Goal: Information Seeking & Learning: Learn about a topic

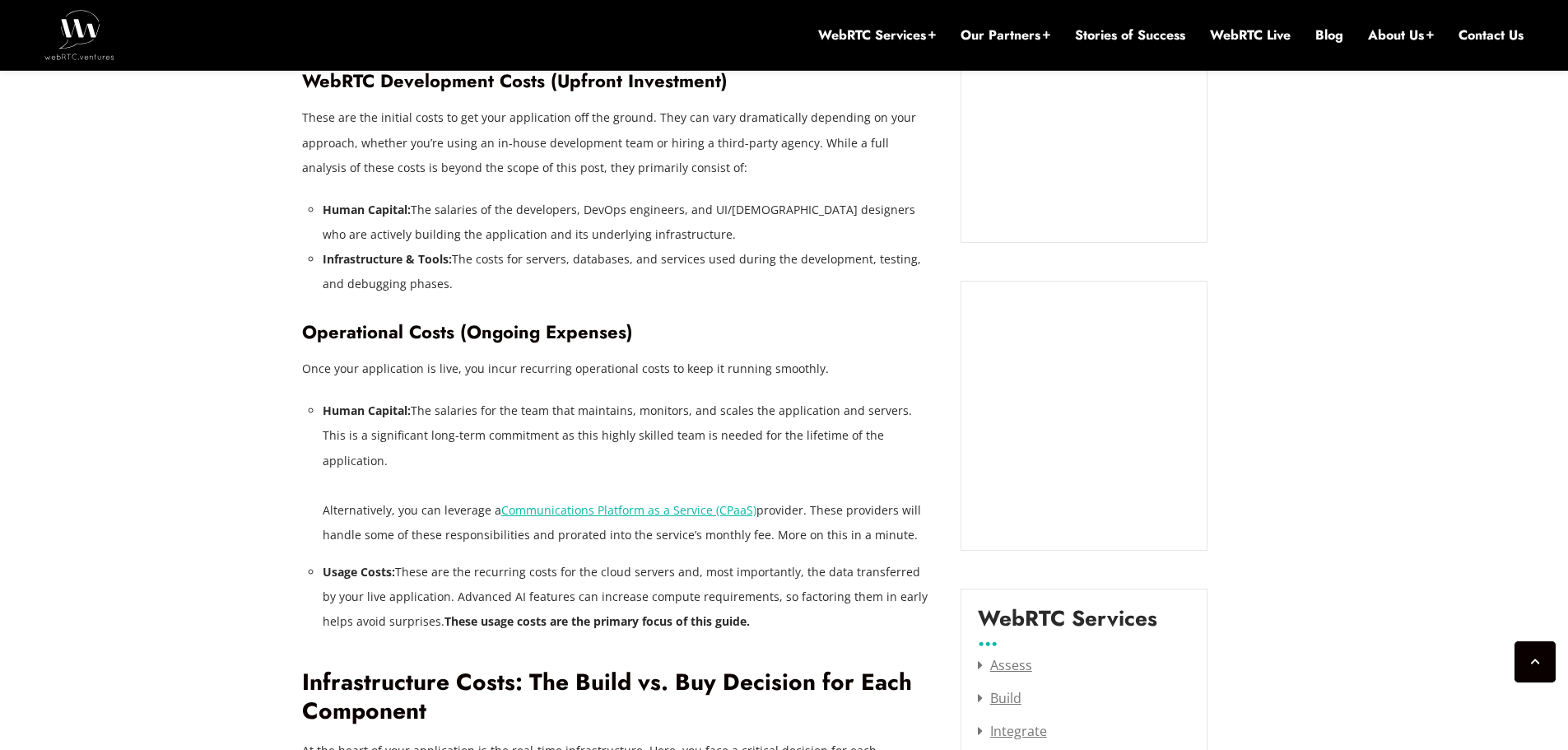
scroll to position [1692, 0]
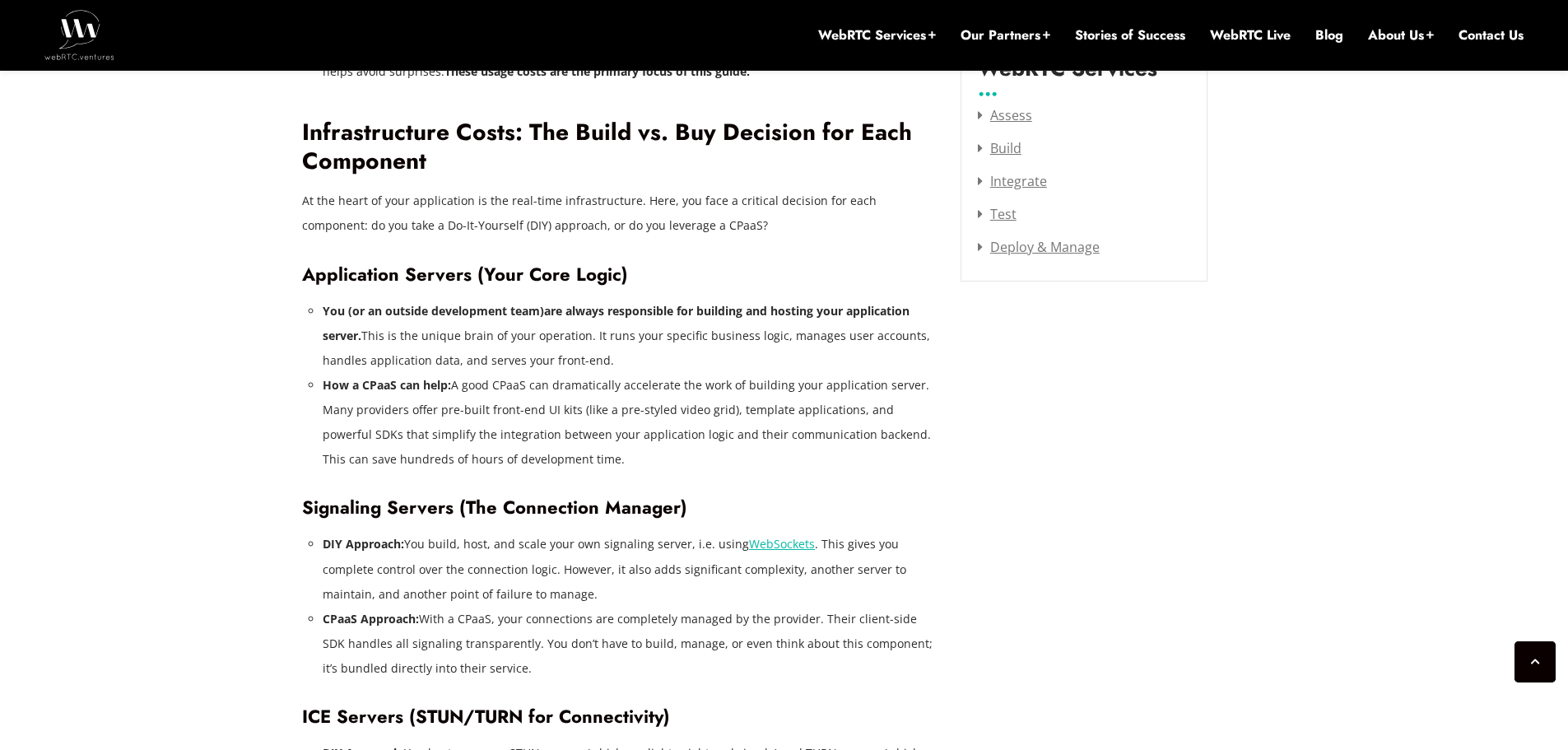
scroll to position [2243, 0]
click at [460, 544] on li "DIY Approach: You build, host, and scale your own signaling server, i.e. using …" at bounding box center [629, 568] width 613 height 74
click at [533, 539] on li "DIY Approach: You build, host, and scale your own signaling server, i.e. using …" at bounding box center [629, 568] width 613 height 74
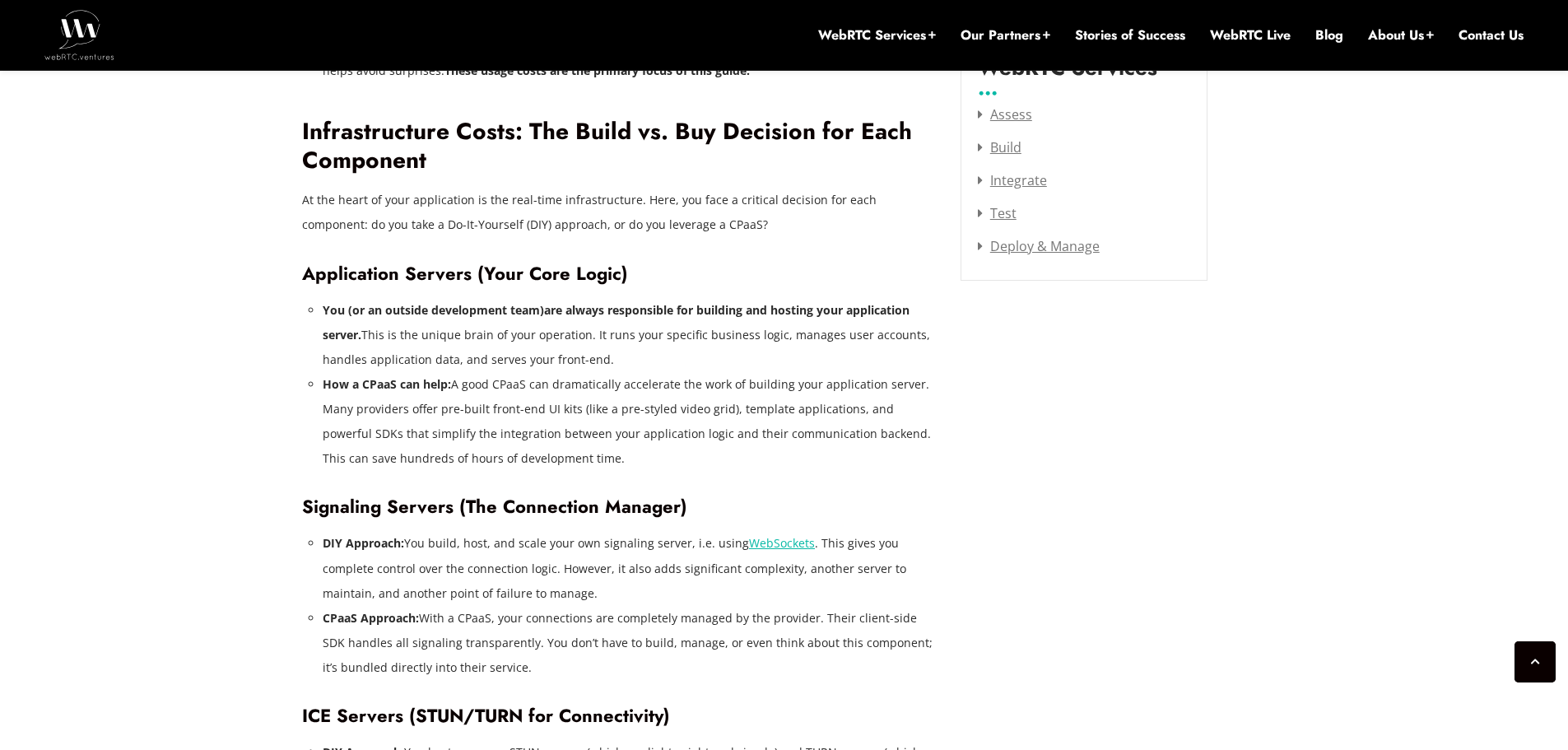
click at [511, 538] on li "DIY Approach: You build, host, and scale your own signaling server, i.e. using …" at bounding box center [629, 568] width 613 height 74
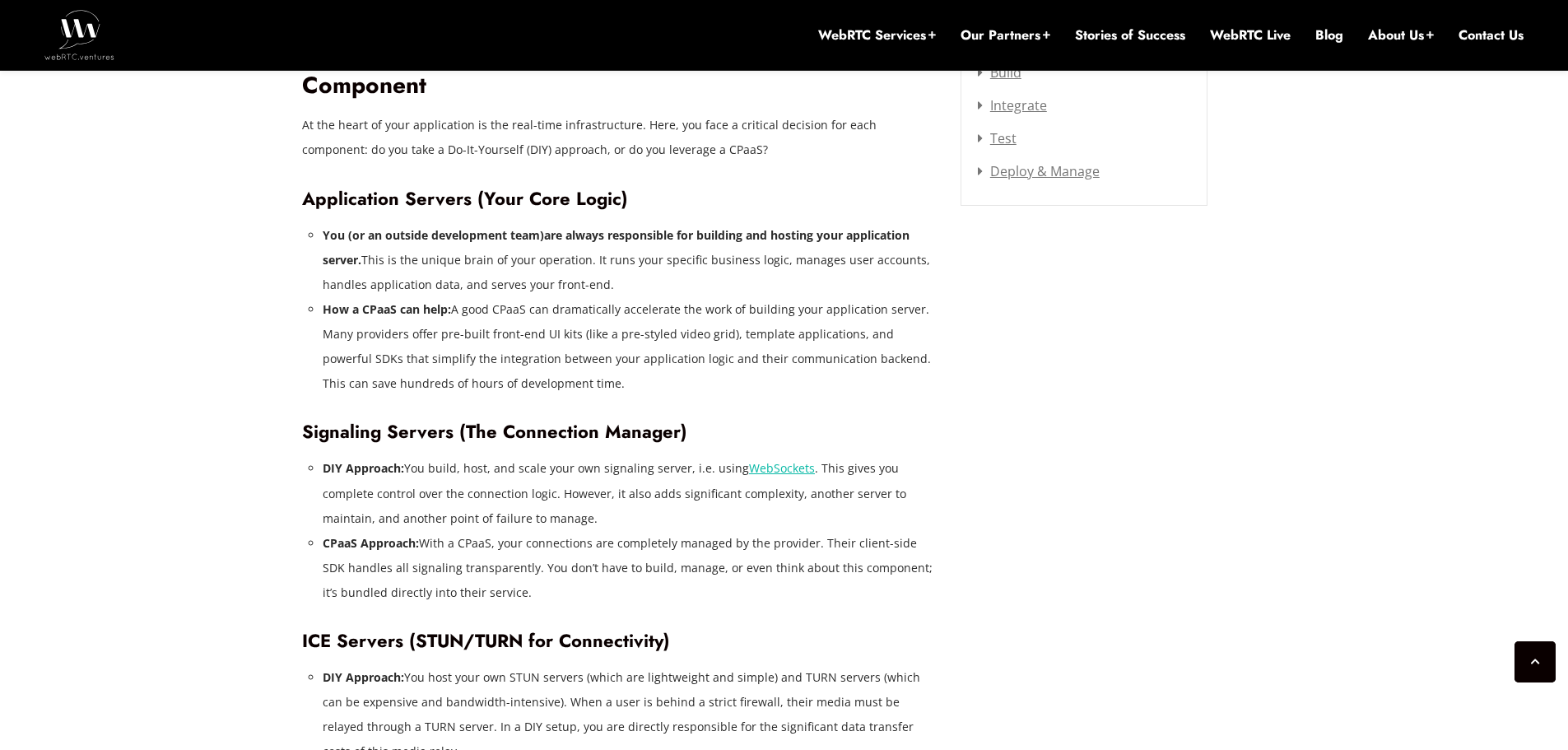
scroll to position [2044, 0]
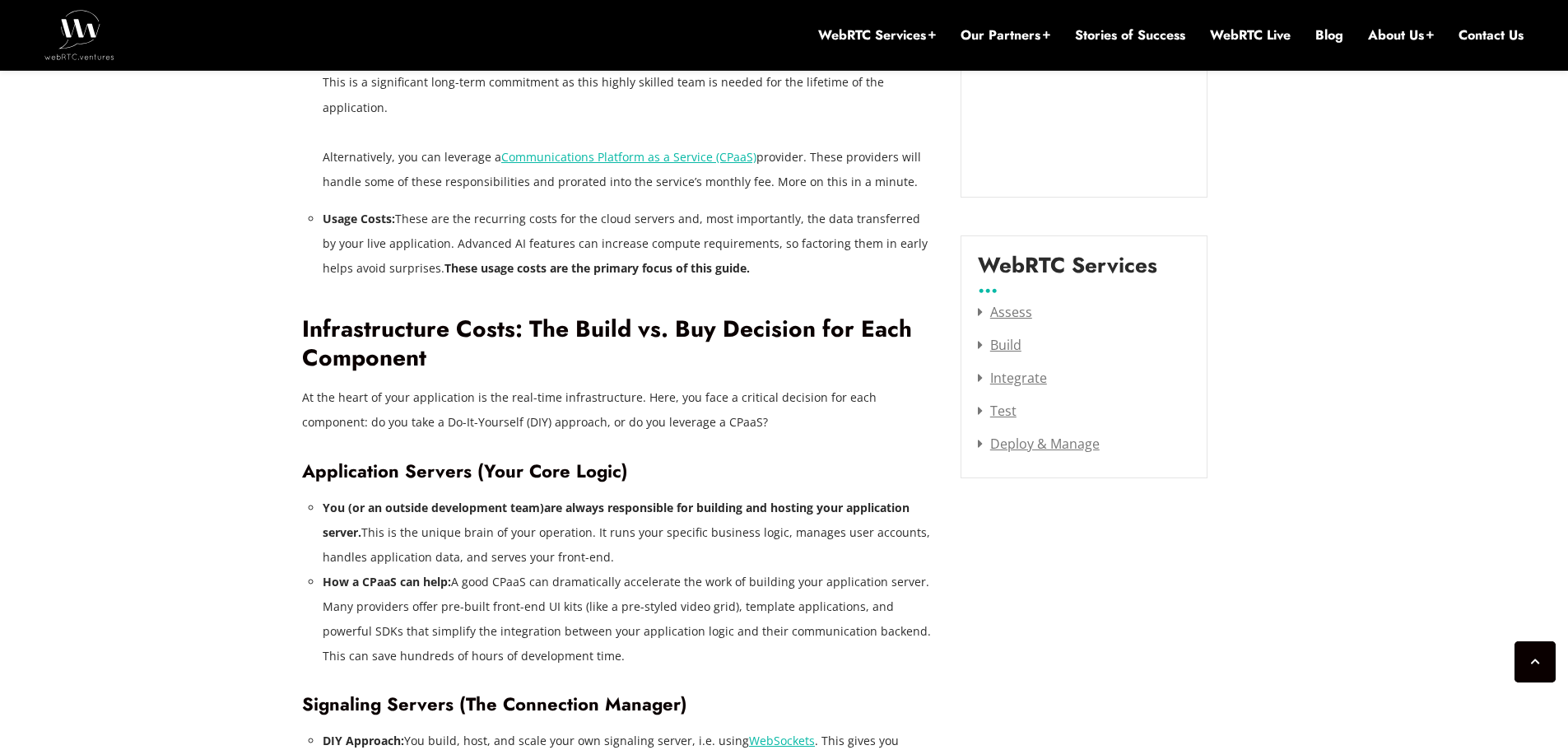
click at [471, 507] on li "You (or an outside development team) are always responsible for building and ho…" at bounding box center [629, 532] width 613 height 74
click at [422, 523] on li "You (or an outside development team) are always responsible for building and ho…" at bounding box center [629, 532] width 613 height 74
click at [452, 523] on li "You (or an outside development team) are always responsible for building and ho…" at bounding box center [629, 532] width 613 height 74
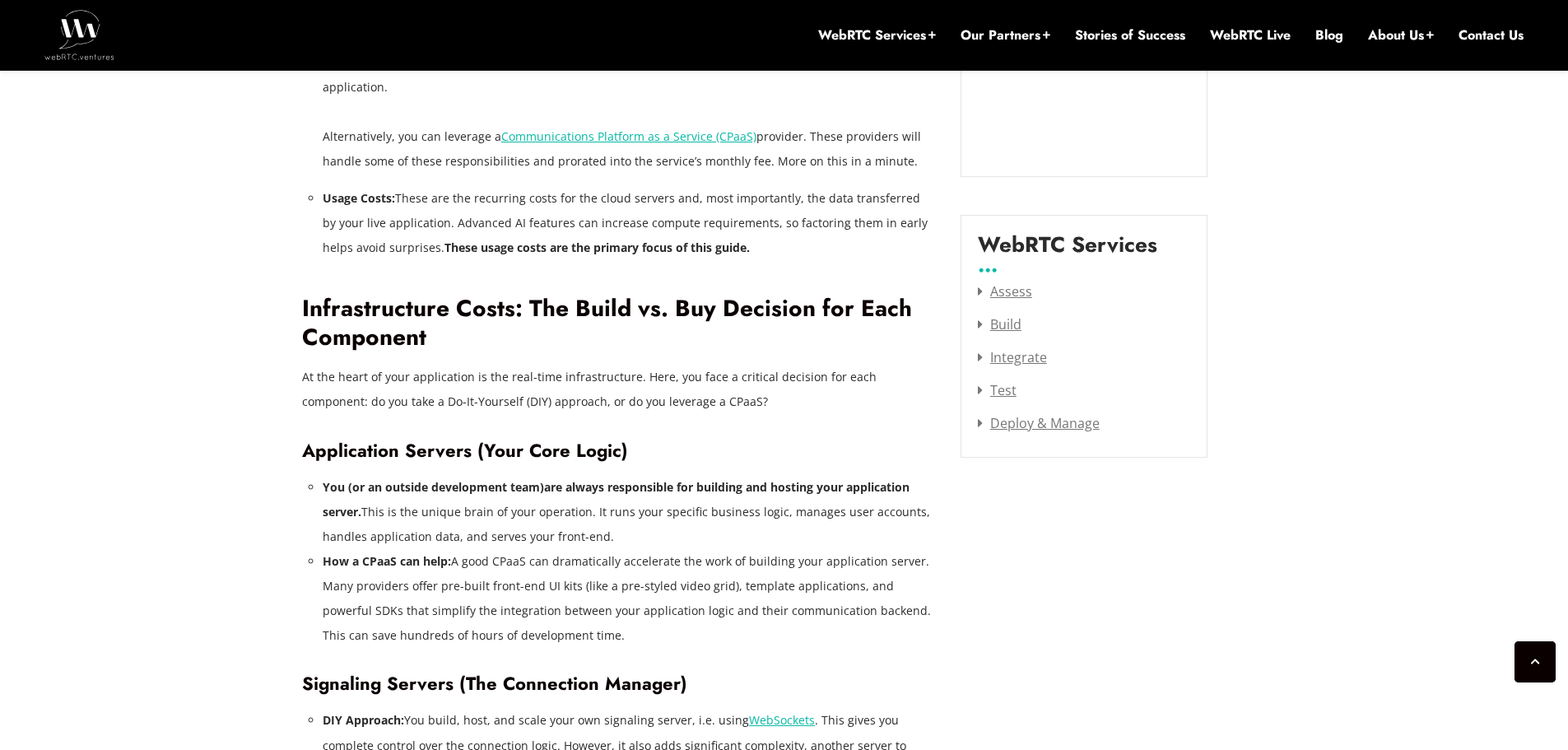
scroll to position [2067, 0]
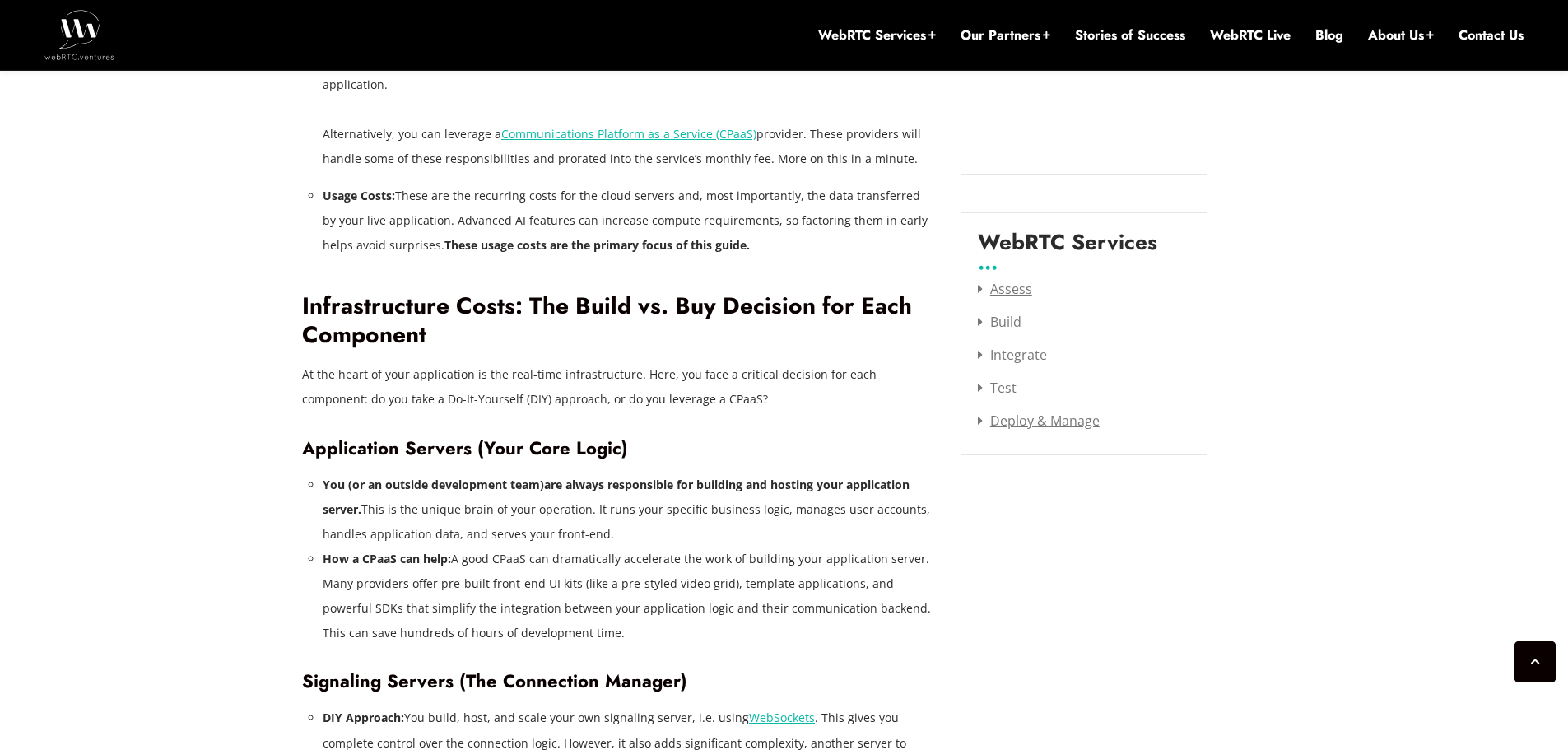
click at [487, 546] on li "How a CPaaS can help: A good CPaaS can dramatically accelerate the work of buil…" at bounding box center [629, 595] width 613 height 99
click at [460, 546] on li "How a CPaaS can help: A good CPaaS can dramatically accelerate the work of buil…" at bounding box center [629, 595] width 613 height 99
click at [464, 546] on li "How a CPaaS can help: A good CPaaS can dramatically accelerate the work of buil…" at bounding box center [629, 595] width 613 height 99
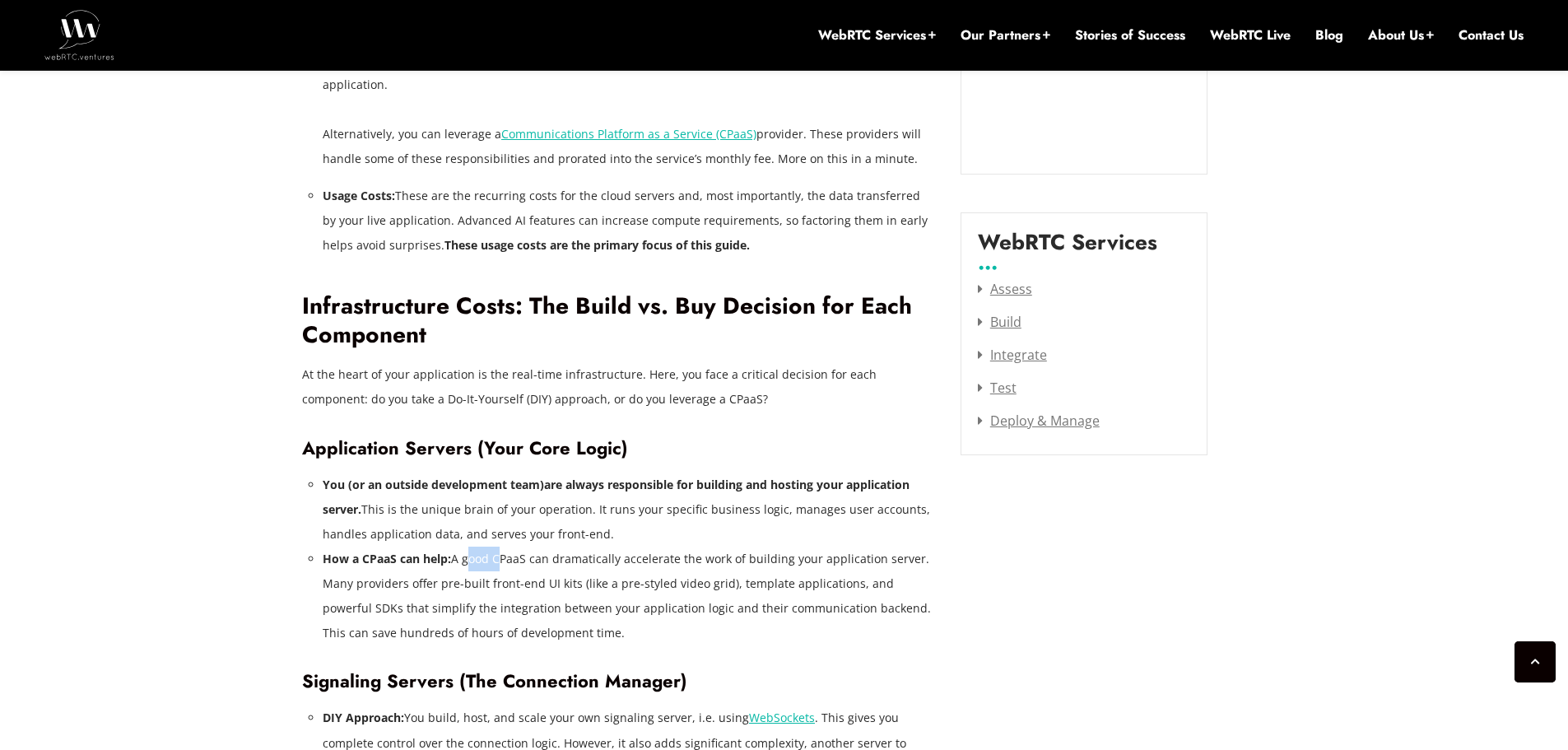
click at [464, 546] on li "How a CPaaS can help: A good CPaaS can dramatically accelerate the work of buil…" at bounding box center [629, 595] width 613 height 99
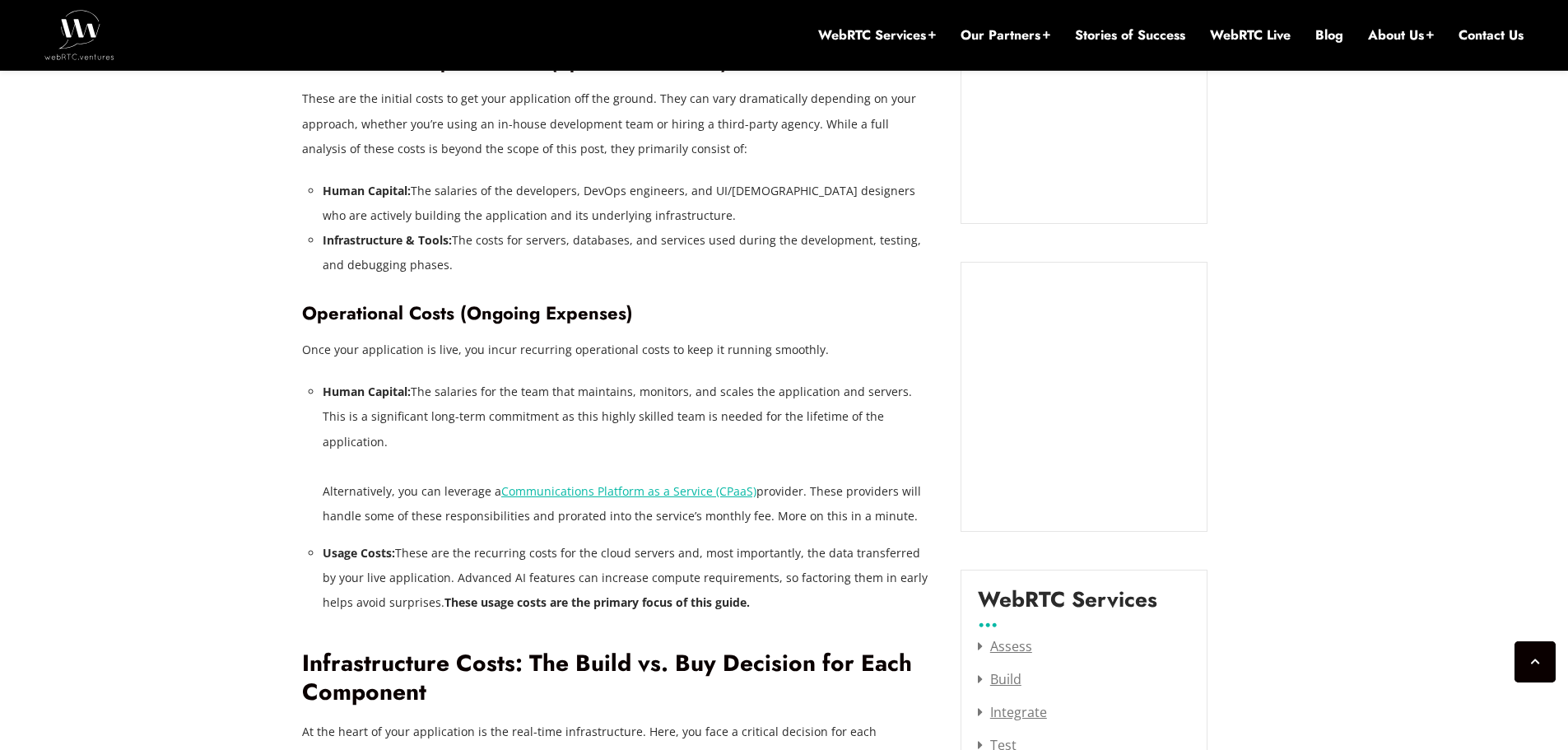
scroll to position [1711, 0]
click at [437, 566] on li "Usage Costs: These are the recurring costs for the cloud servers and, most impo…" at bounding box center [629, 577] width 613 height 74
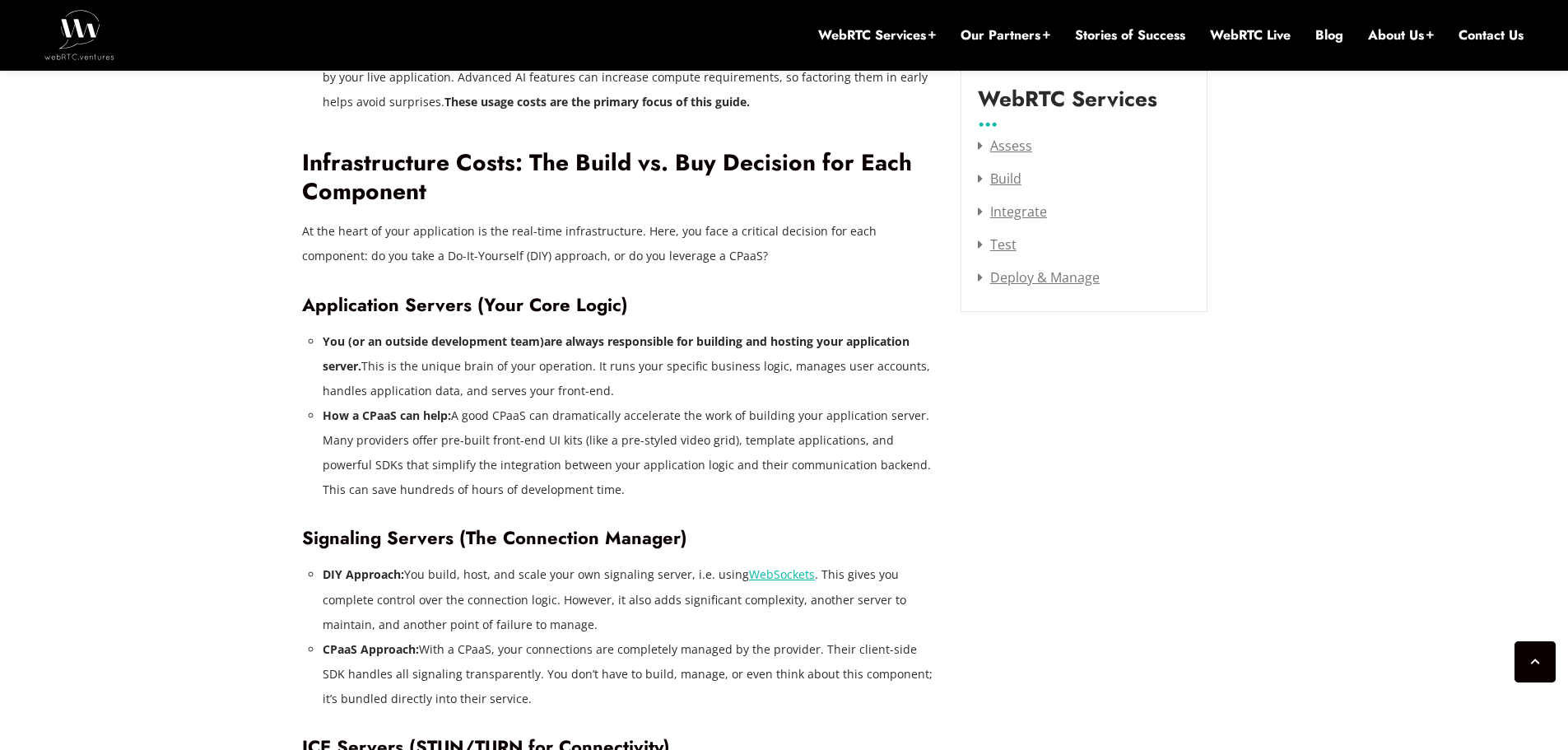
scroll to position [2244, 0]
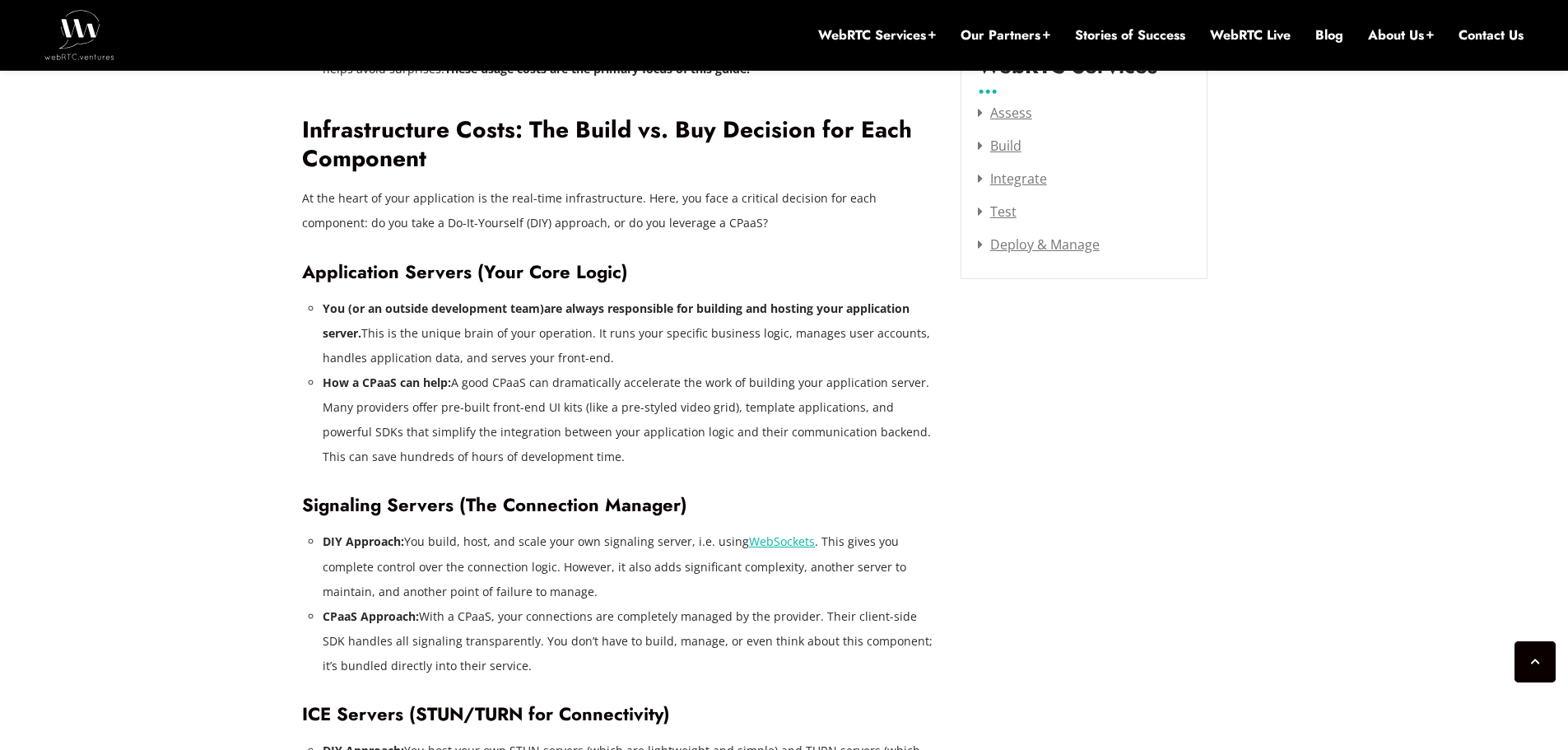
click at [501, 196] on p "At the heart of your application is the real-time infrastructure. Here, you fac…" at bounding box center [618, 211] width 634 height 50
click at [474, 196] on p "At the heart of your application is the real-time infrastructure. Here, you fac…" at bounding box center [618, 211] width 634 height 50
click at [500, 198] on p "At the heart of your application is the real-time infrastructure. Here, you fac…" at bounding box center [618, 211] width 634 height 50
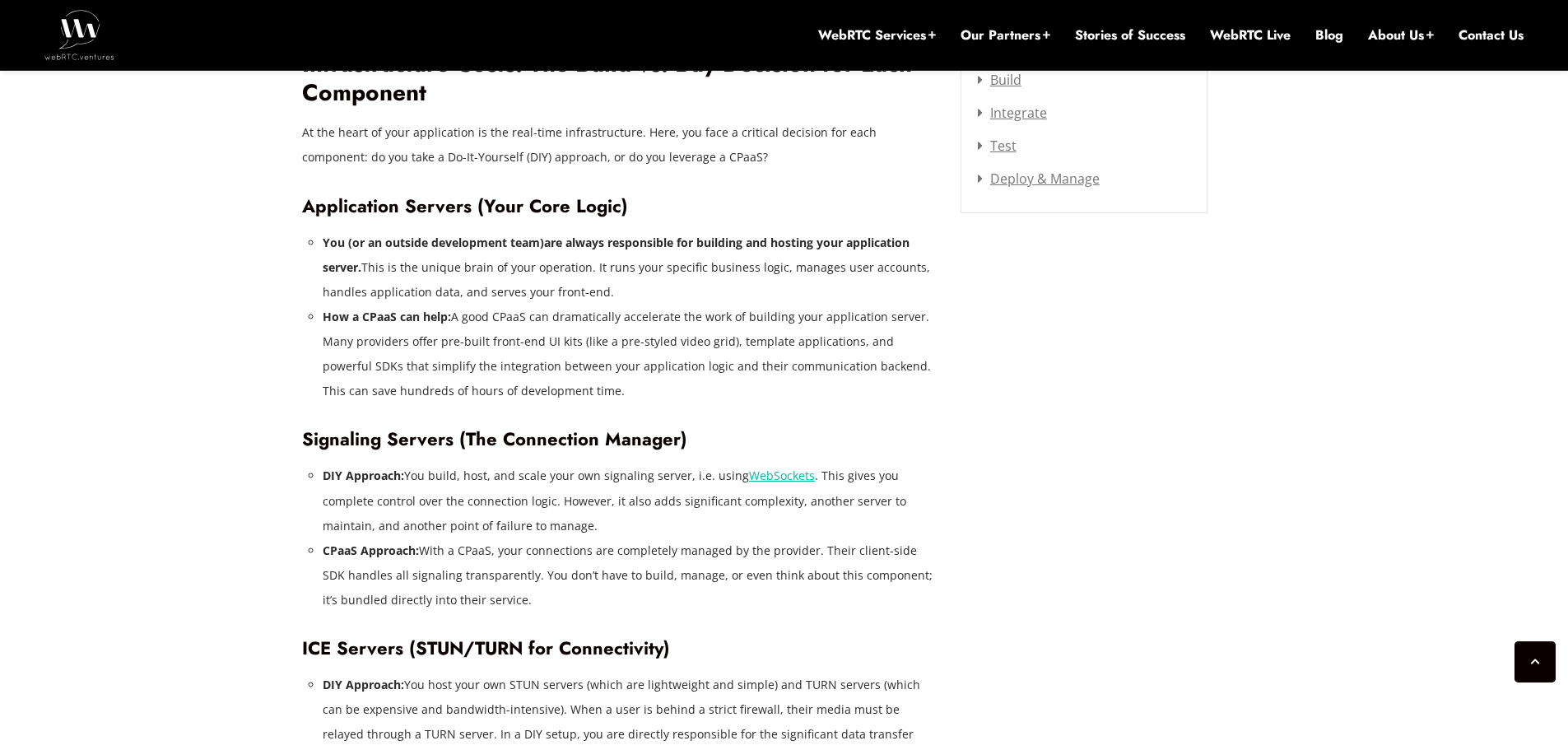
scroll to position [2342, 0]
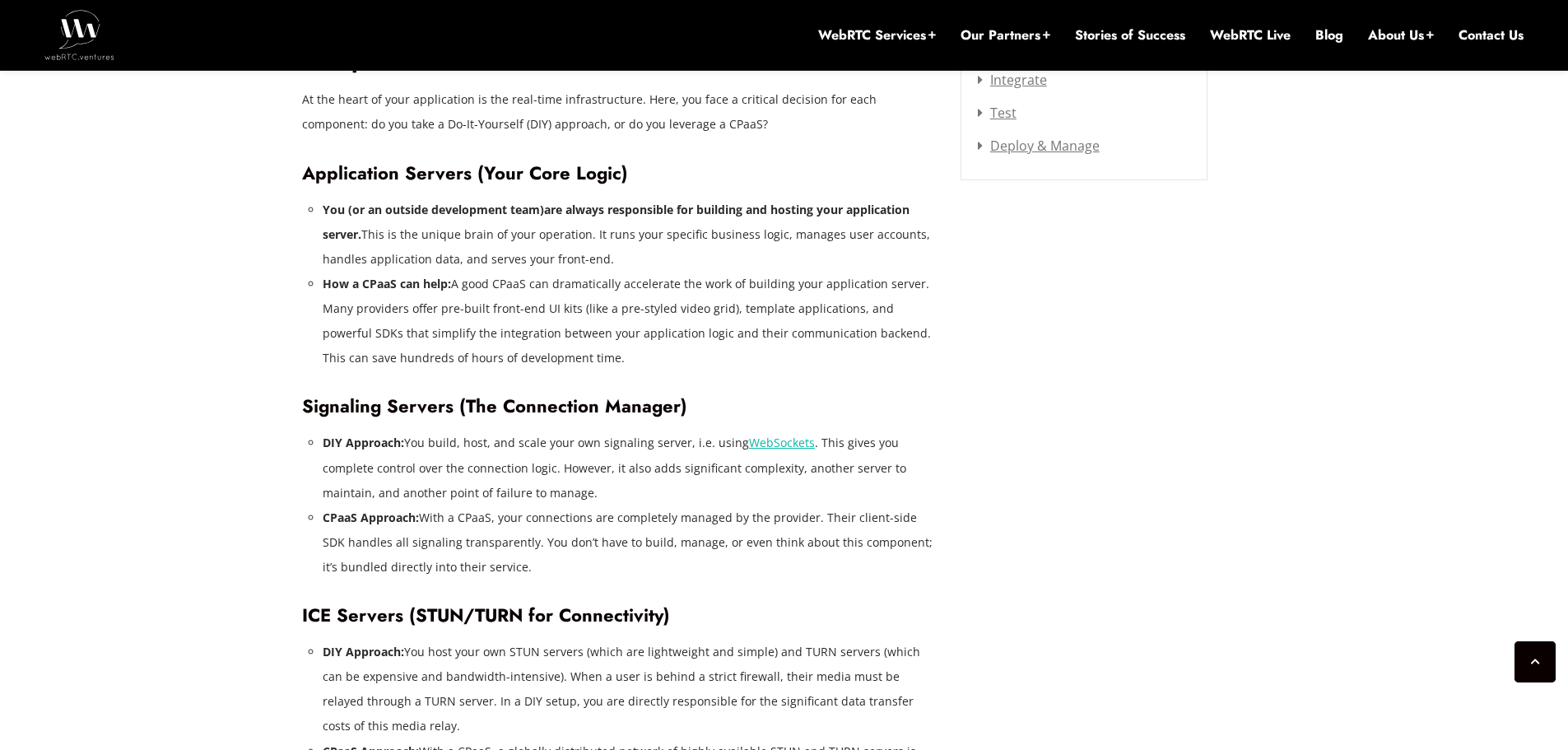
click at [467, 210] on li "You (or an outside development team) are always responsible for building and ho…" at bounding box center [629, 234] width 613 height 74
click at [394, 202] on strong "You (or an outside development team)" at bounding box center [434, 209] width 221 height 16
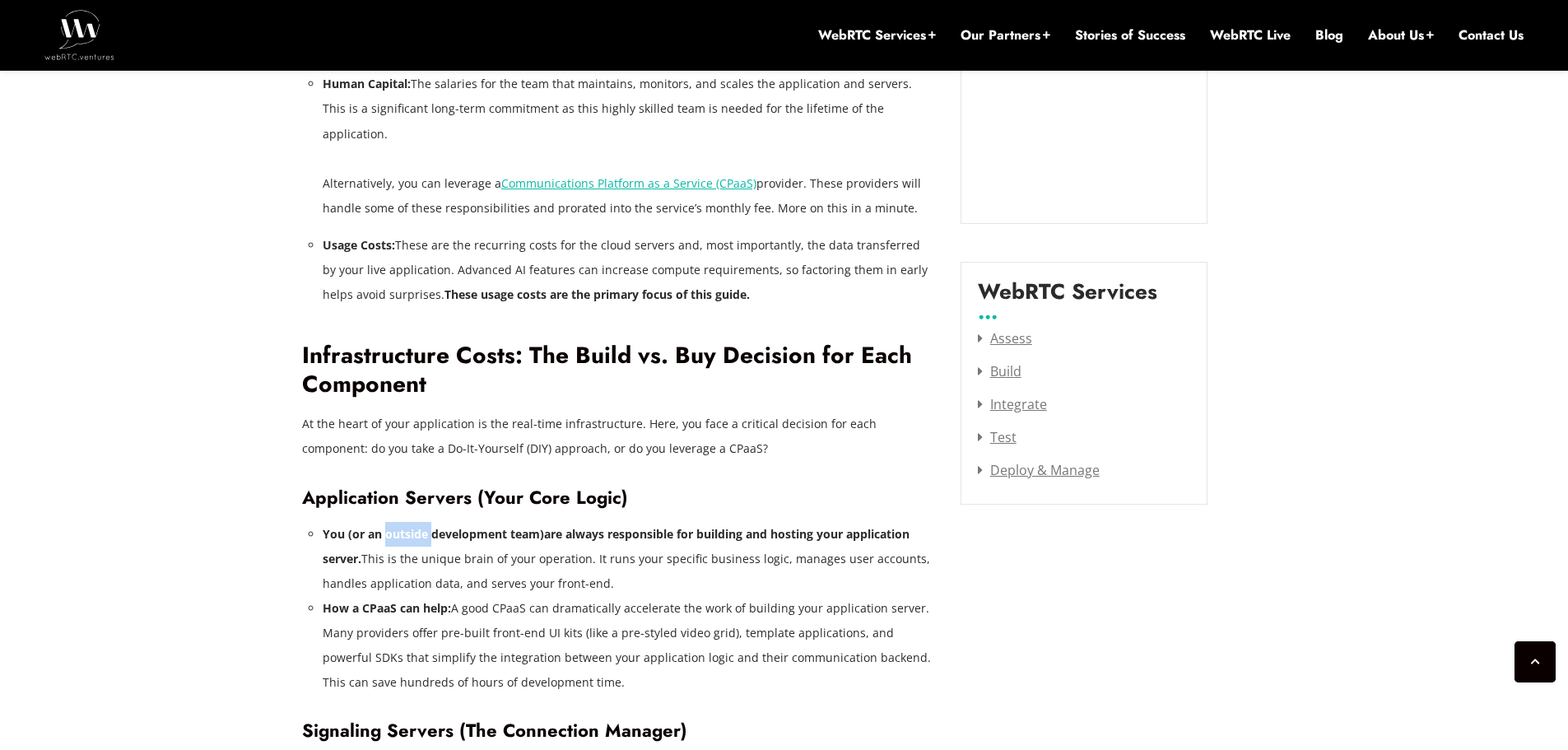
scroll to position [2019, 0]
click at [392, 607] on li "How a CPaaS can help: A good CPaaS can dramatically accelerate the work of buil…" at bounding box center [629, 644] width 613 height 99
click at [457, 595] on li "How a CPaaS can help: A good CPaaS can dramatically accelerate the work of buil…" at bounding box center [629, 644] width 613 height 99
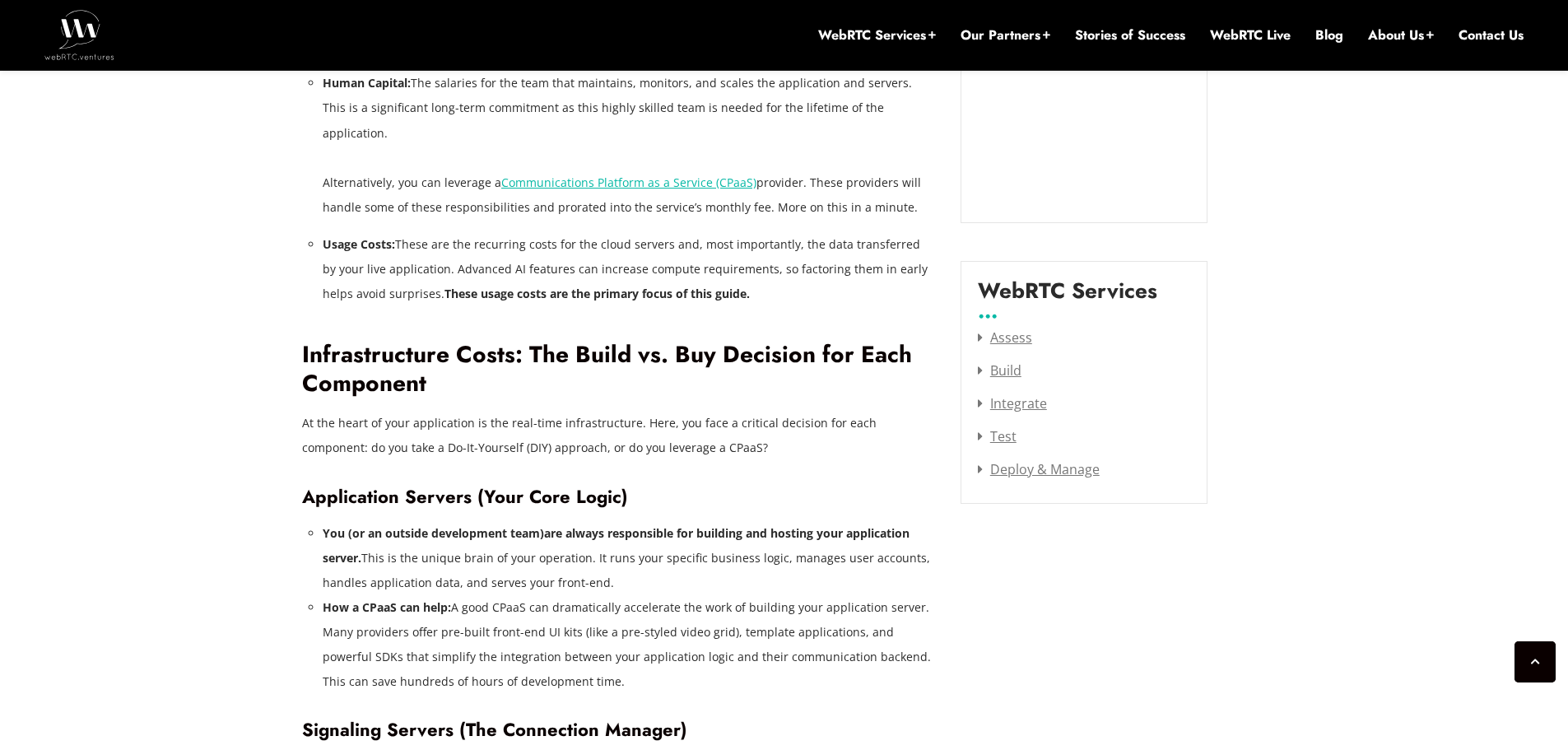
click at [409, 621] on li "How a CPaaS can help: A good CPaaS can dramatically accelerate the work of buil…" at bounding box center [629, 644] width 613 height 99
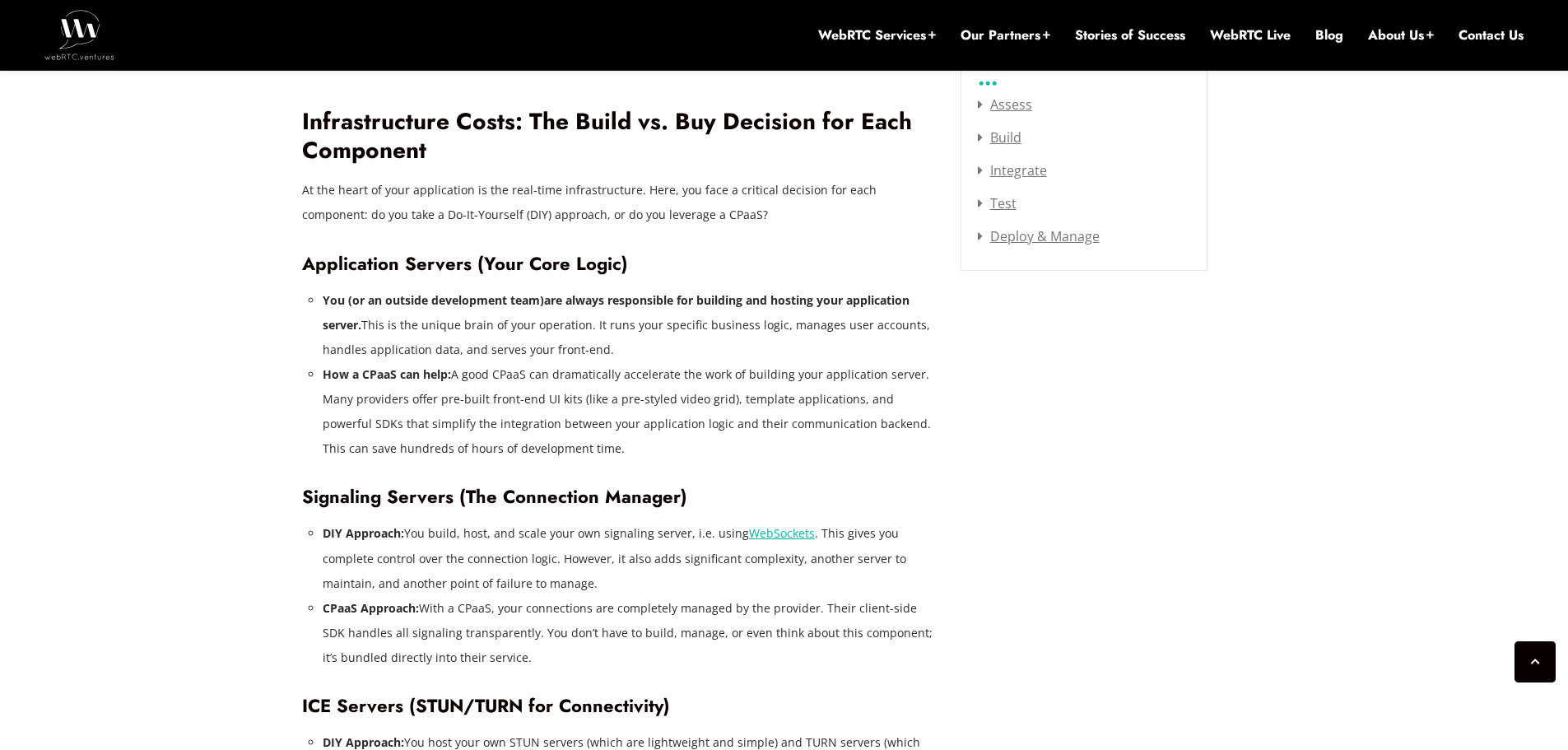
scroll to position [2263, 0]
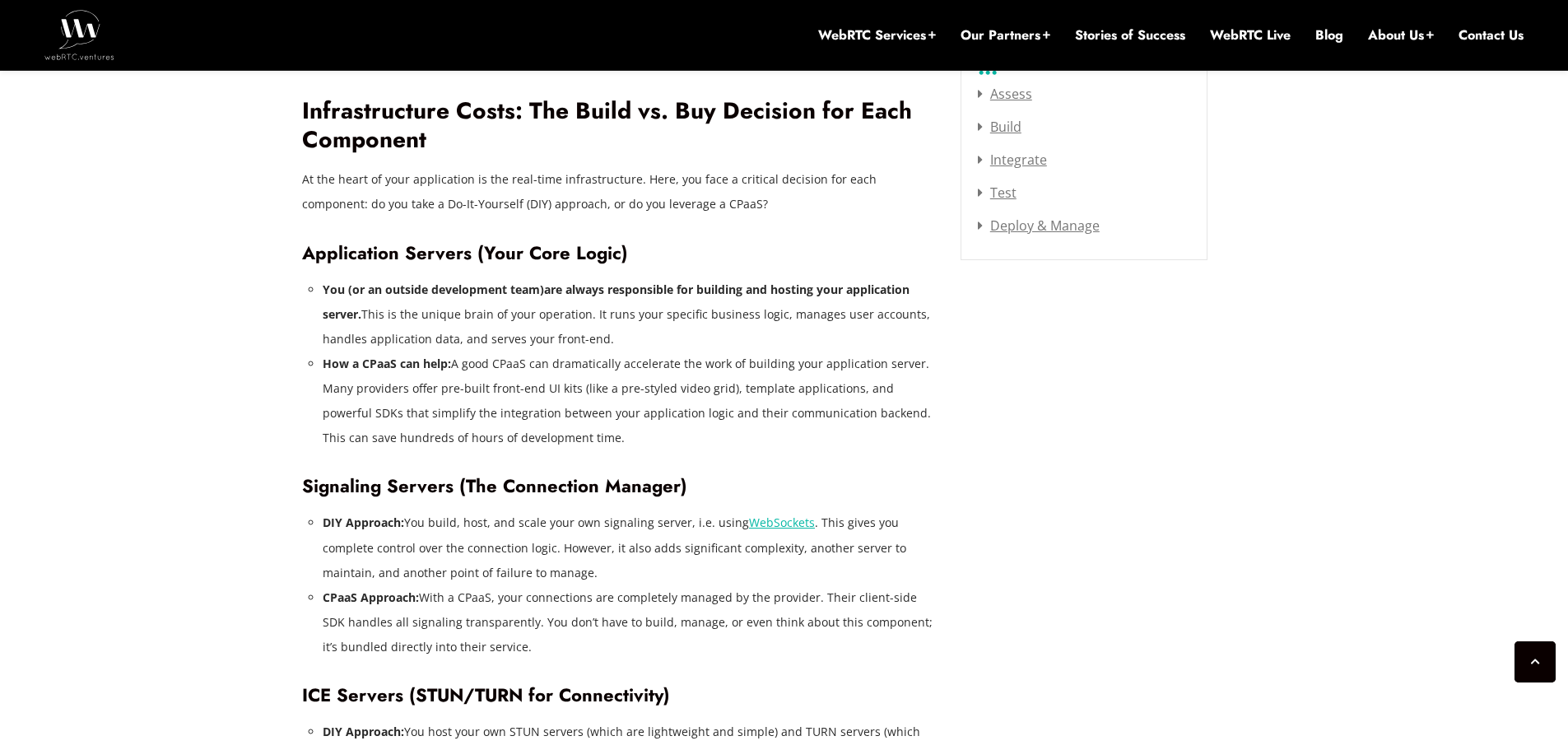
click at [457, 601] on li "CPaaS Approach: With a CPaaS, your connections are completely managed by the pr…" at bounding box center [629, 622] width 613 height 74
click at [516, 599] on li "CPaaS Approach: With a CPaaS, your connections are completely managed by the pr…" at bounding box center [629, 622] width 613 height 74
click at [449, 623] on li "CPaaS Approach: With a CPaaS, your connections are completely managed by the pr…" at bounding box center [629, 622] width 613 height 74
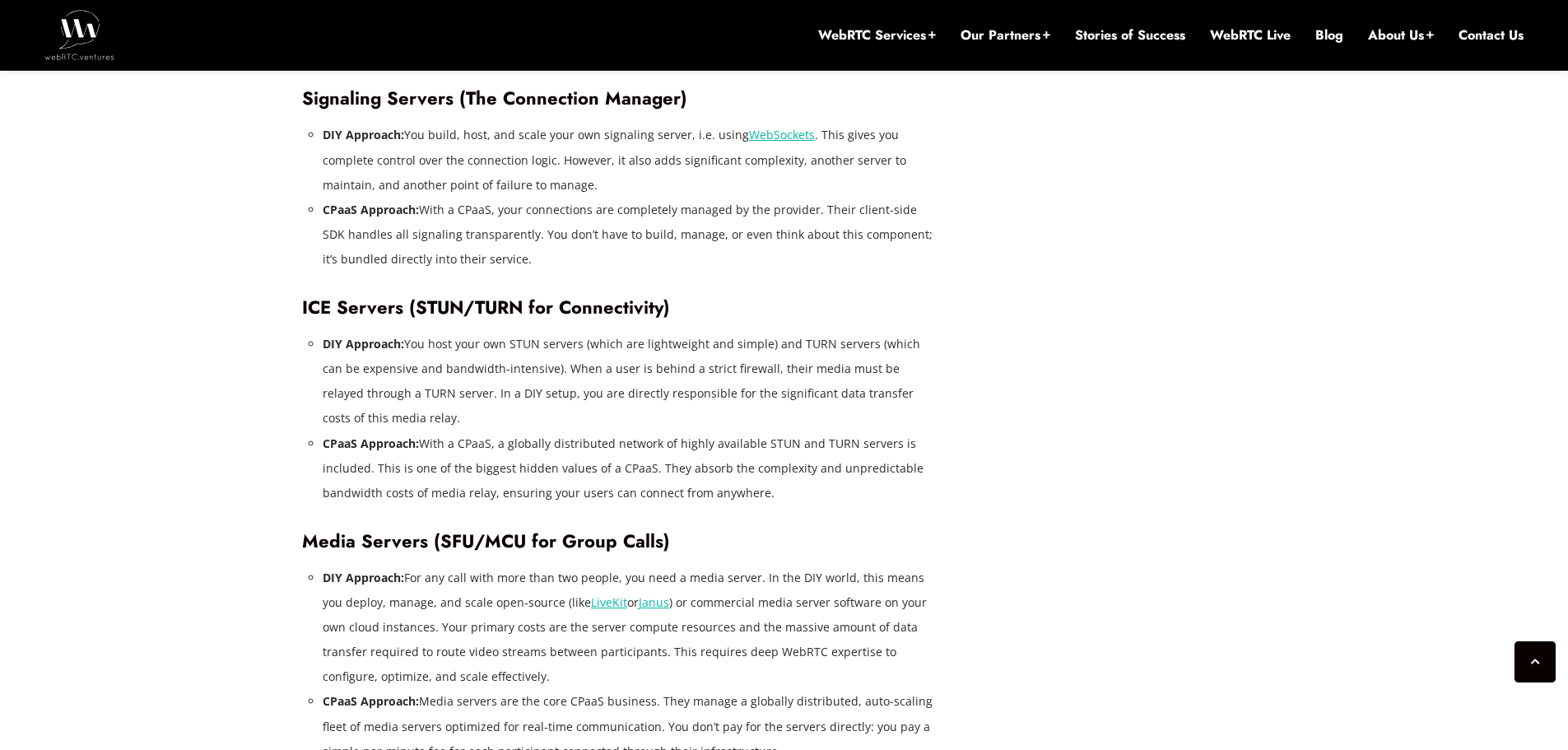
scroll to position [2651, 0]
click at [386, 578] on li "DIY Approach: For any call with more than two people, you need a media server. …" at bounding box center [629, 626] width 613 height 124
click at [433, 606] on li "DIY Approach: For any call with more than two people, you need a media server. …" at bounding box center [629, 626] width 613 height 124
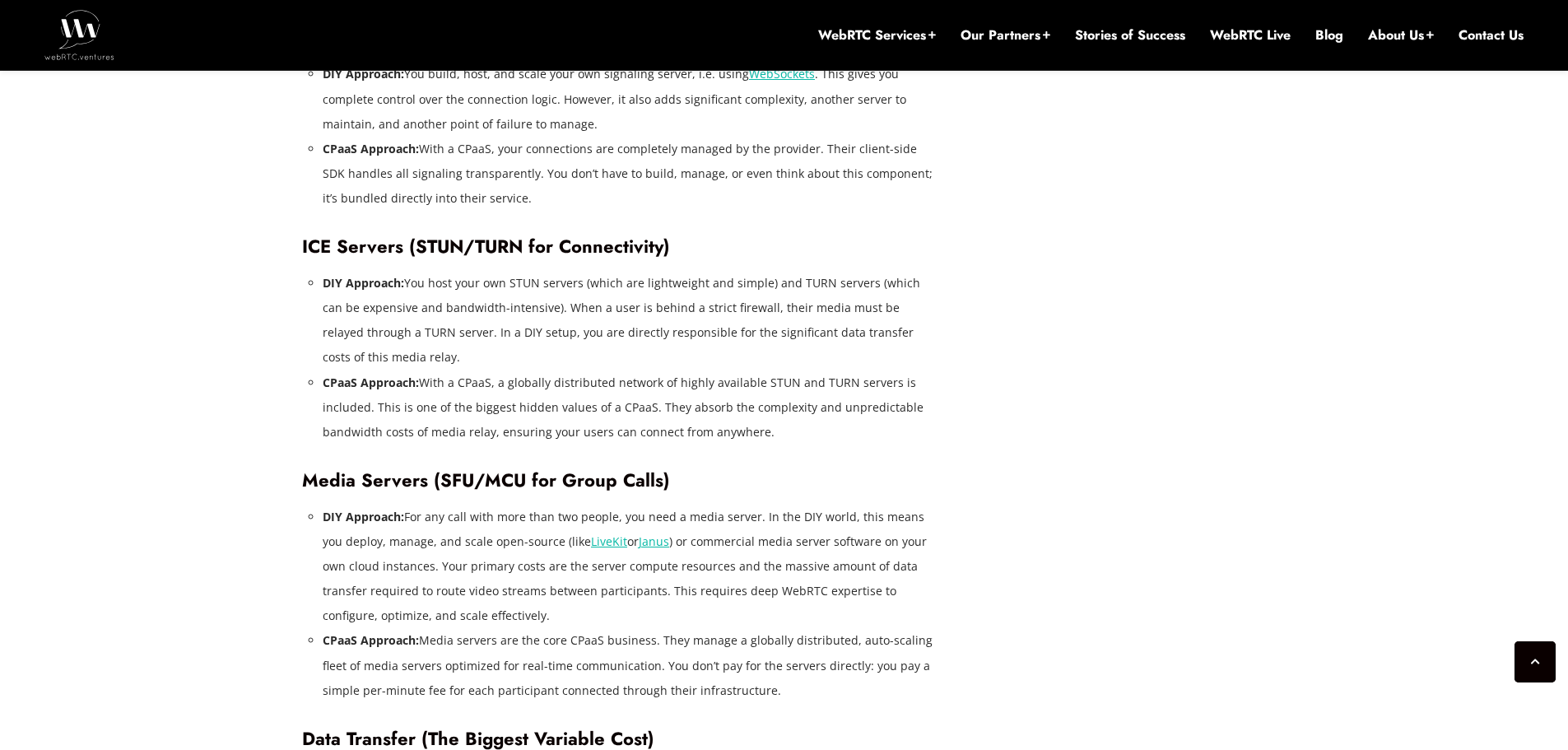
scroll to position [2712, 0]
click at [409, 631] on strong "CPaaS Approach:" at bounding box center [371, 638] width 96 height 16
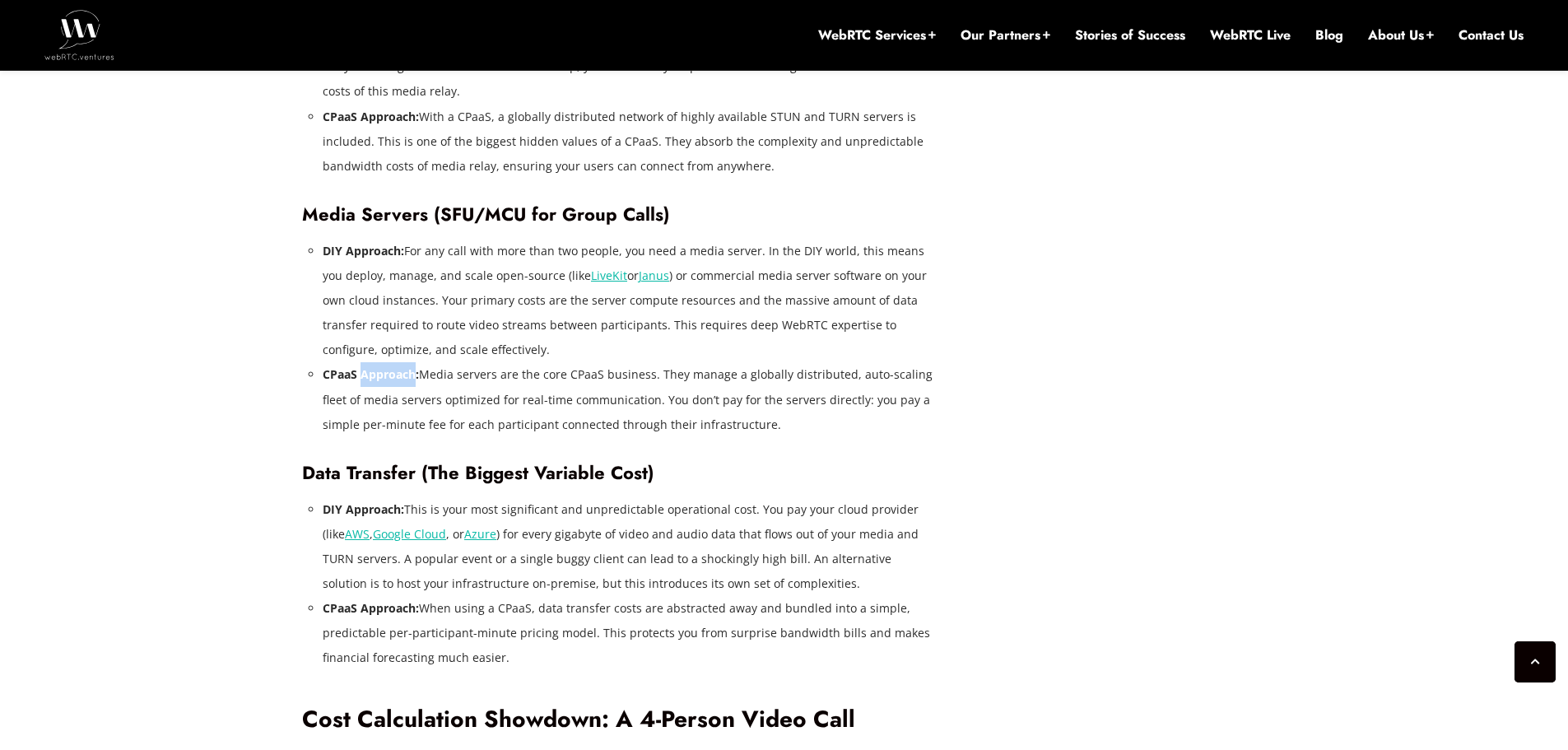
scroll to position [2978, 0]
click at [532, 510] on li "DIY Approach: This is your most significant and unpredictable operational cost.…" at bounding box center [629, 545] width 613 height 99
click at [596, 510] on li "DIY Approach: This is your most significant and unpredictable operational cost.…" at bounding box center [629, 545] width 613 height 99
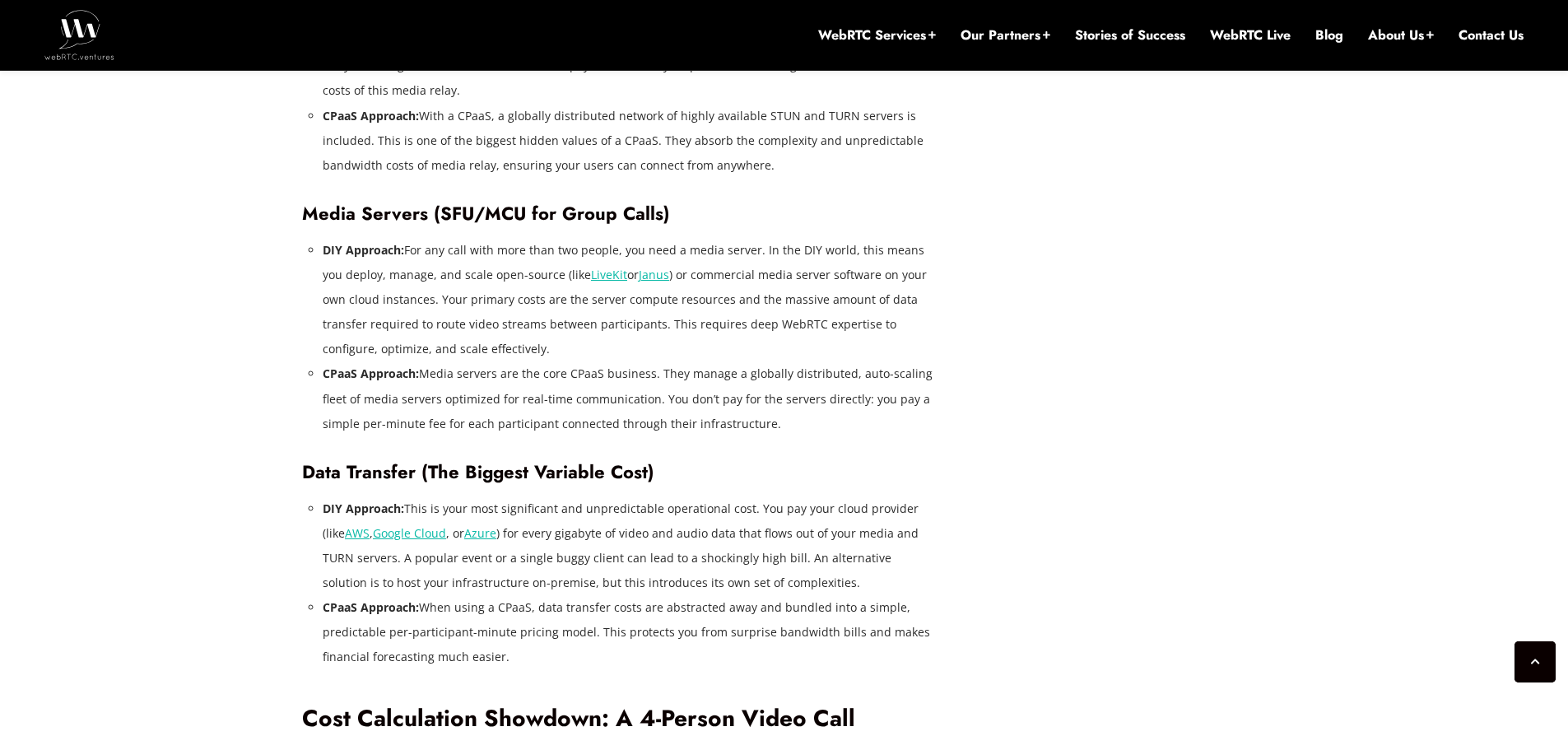
click at [552, 510] on li "DIY Approach: This is your most significant and unpredictable operational cost.…" at bounding box center [629, 545] width 613 height 99
click at [530, 538] on li "DIY Approach: This is your most significant and unpredictable operational cost.…" at bounding box center [629, 545] width 613 height 99
click at [507, 554] on li "DIY Approach: This is your most significant and unpredictable operational cost.…" at bounding box center [629, 545] width 613 height 99
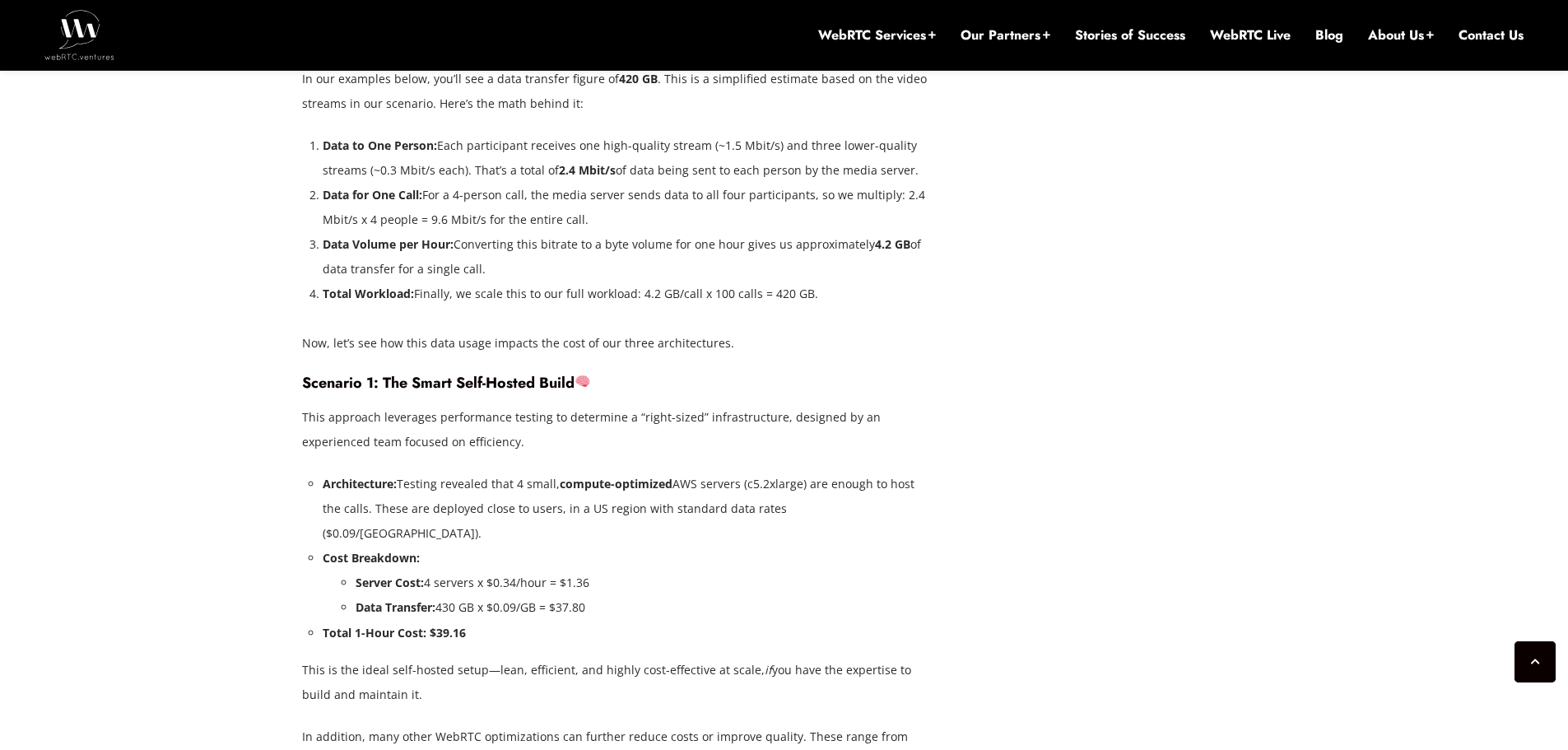
scroll to position [3793, 0]
click at [474, 620] on li "Total 1-Hour Cost: $39.16" at bounding box center [629, 632] width 613 height 25
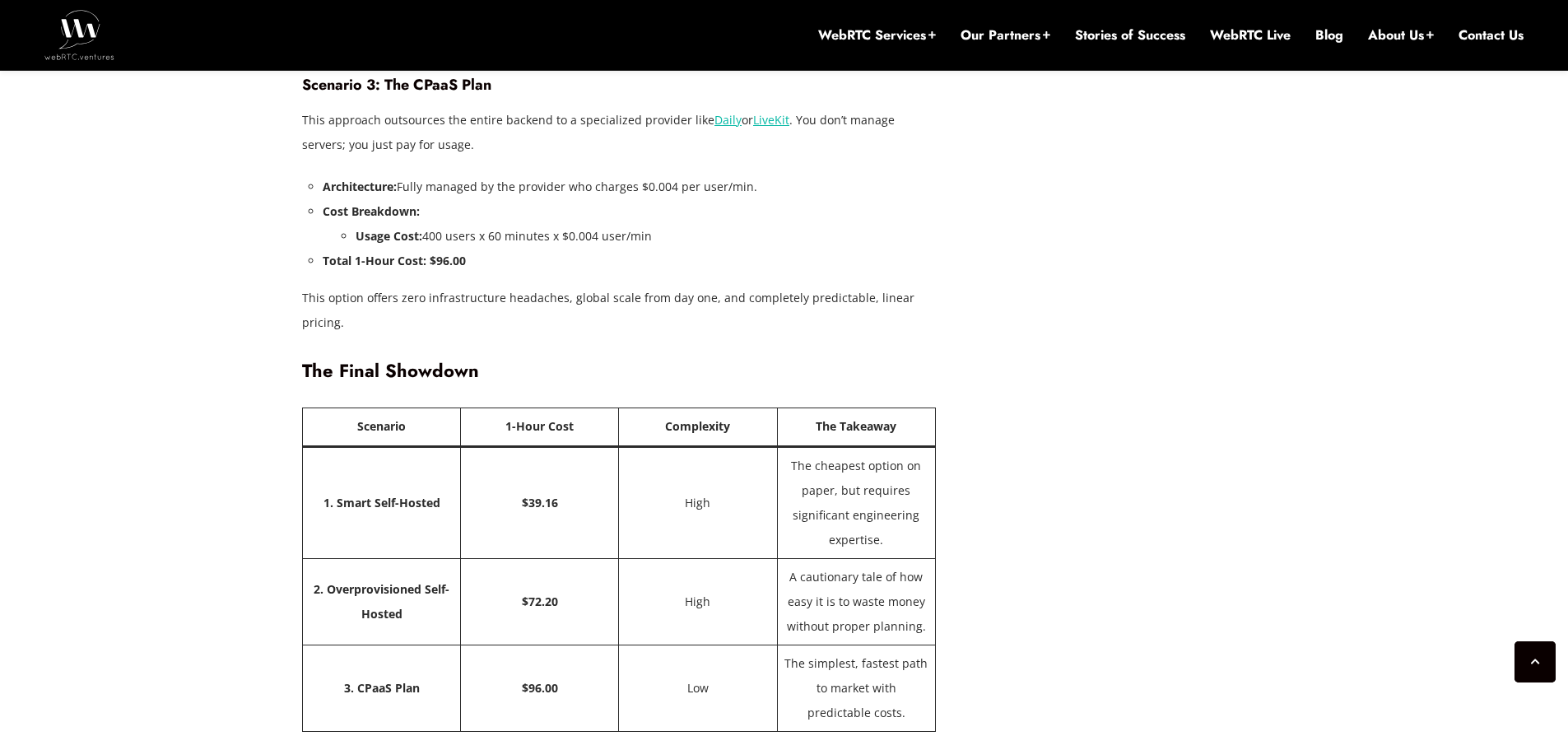
scroll to position [4884, 0]
click at [838, 557] on td "A cautionary tale of how easy it is to waste money without proper planning." at bounding box center [855, 601] width 158 height 87
click at [632, 645] on td "Low" at bounding box center [697, 688] width 158 height 87
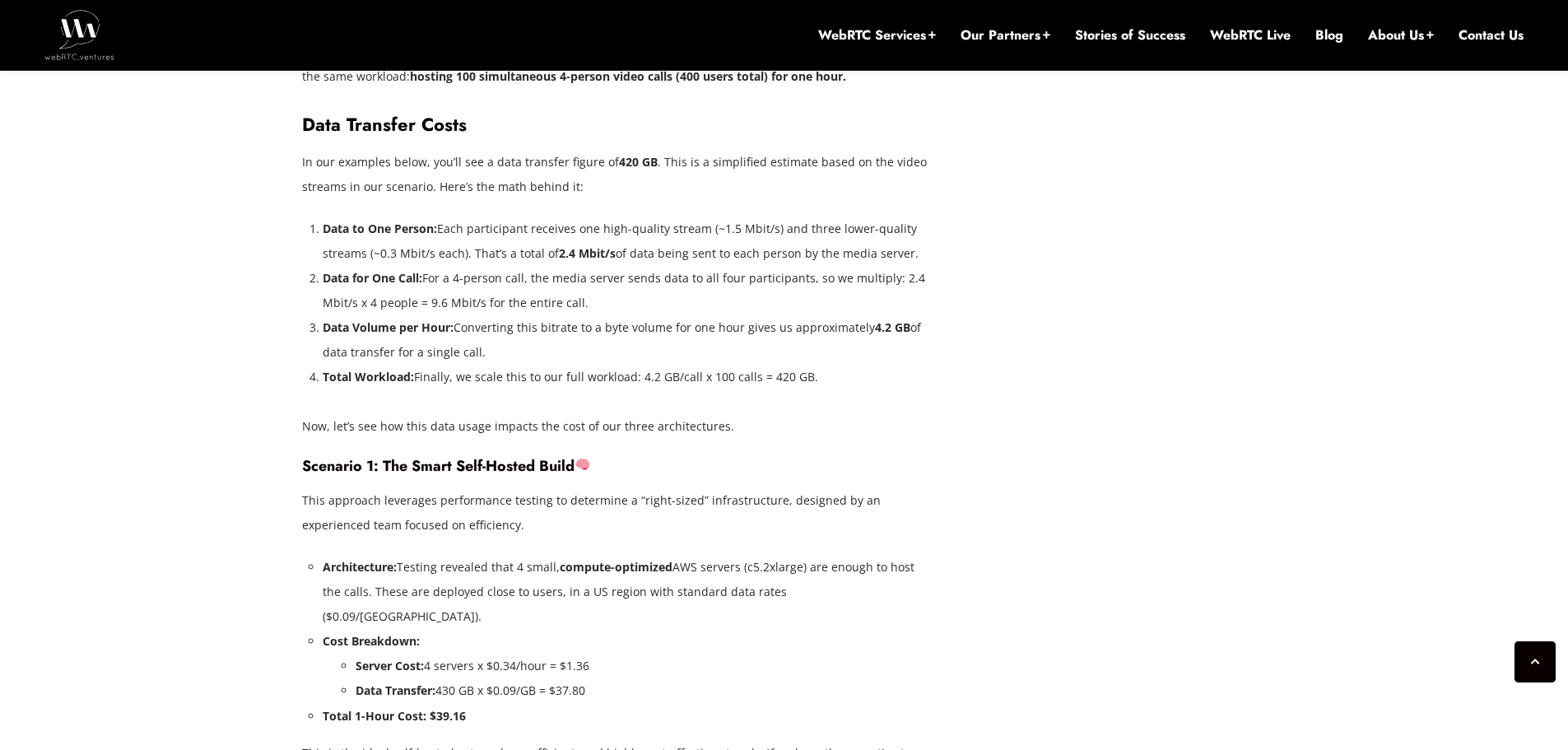
scroll to position [3709, 0]
click at [625, 265] on li "Data for One Call: For a 4-person call, the media server sends data to all four…" at bounding box center [629, 290] width 613 height 50
click at [614, 232] on li "Data to One Person: Each participant receives one high-quality stream (~1.5 Mbi…" at bounding box center [629, 241] width 613 height 50
click at [543, 315] on li "Data Volume per Hour: Converting this bitrate to a byte volume for one hour giv…" at bounding box center [629, 339] width 613 height 50
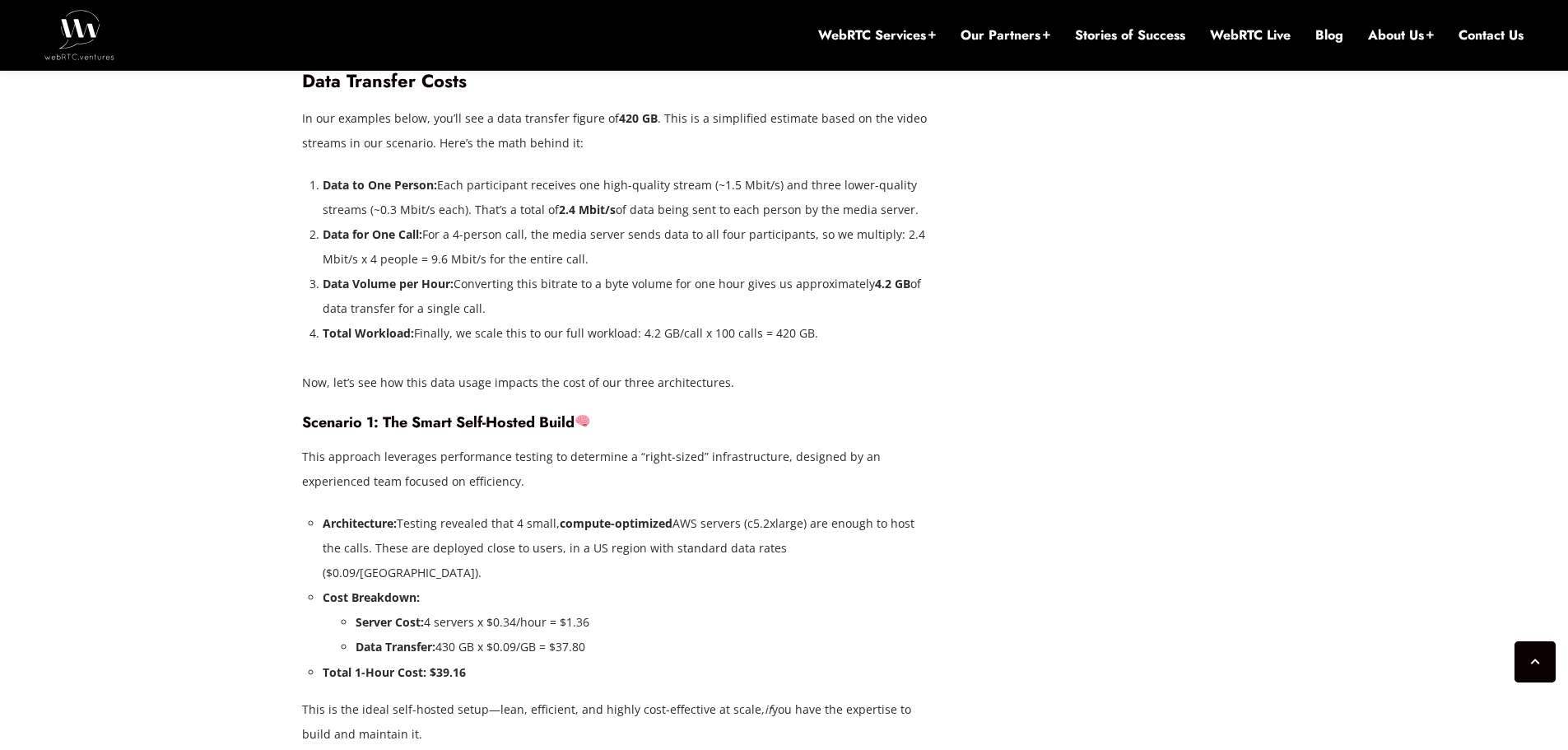
scroll to position [3754, 0]
click at [448, 510] on li "Architecture: Testing revealed that 4 small, compute-optimized AWS servers (c5.…" at bounding box center [629, 547] width 613 height 74
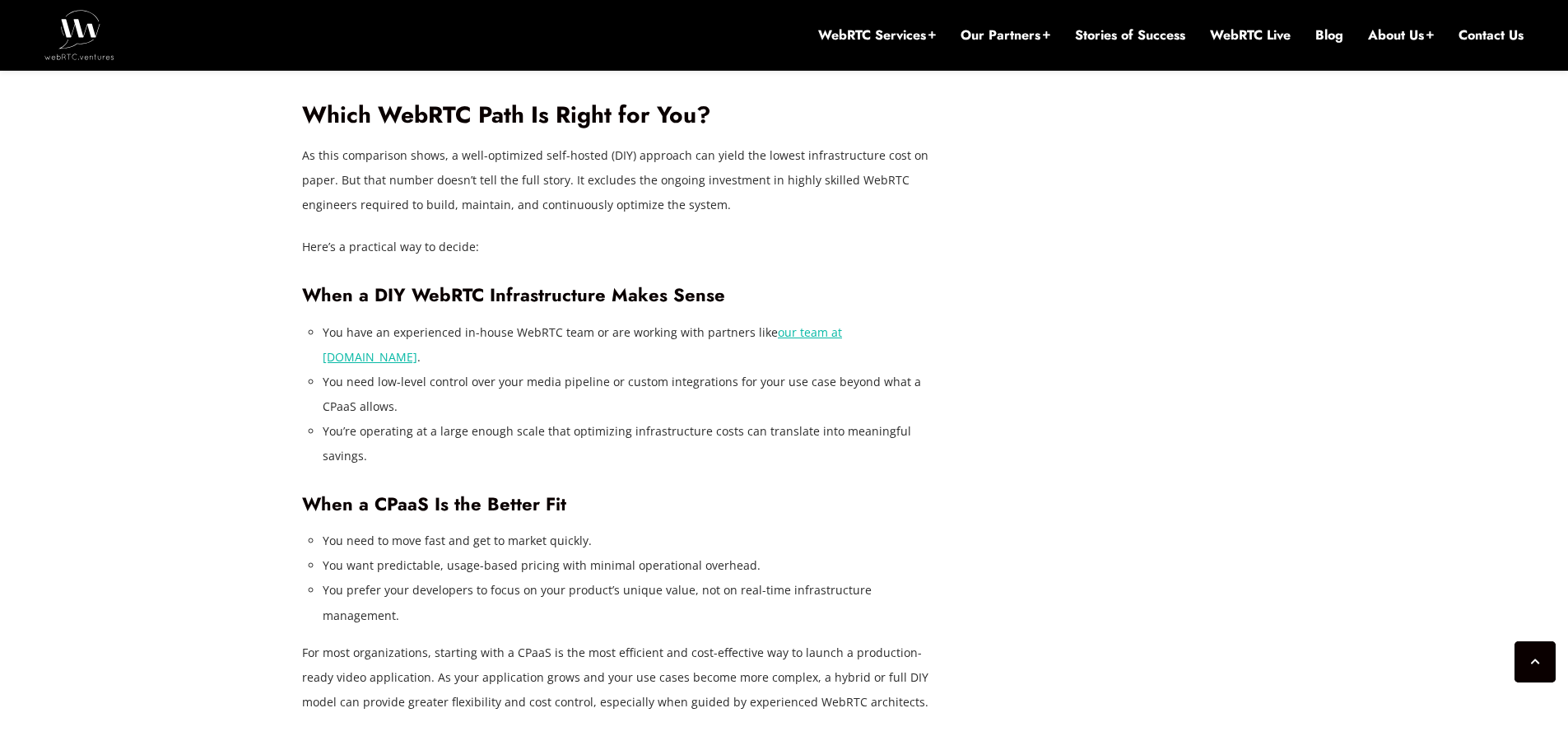
scroll to position [5569, 0]
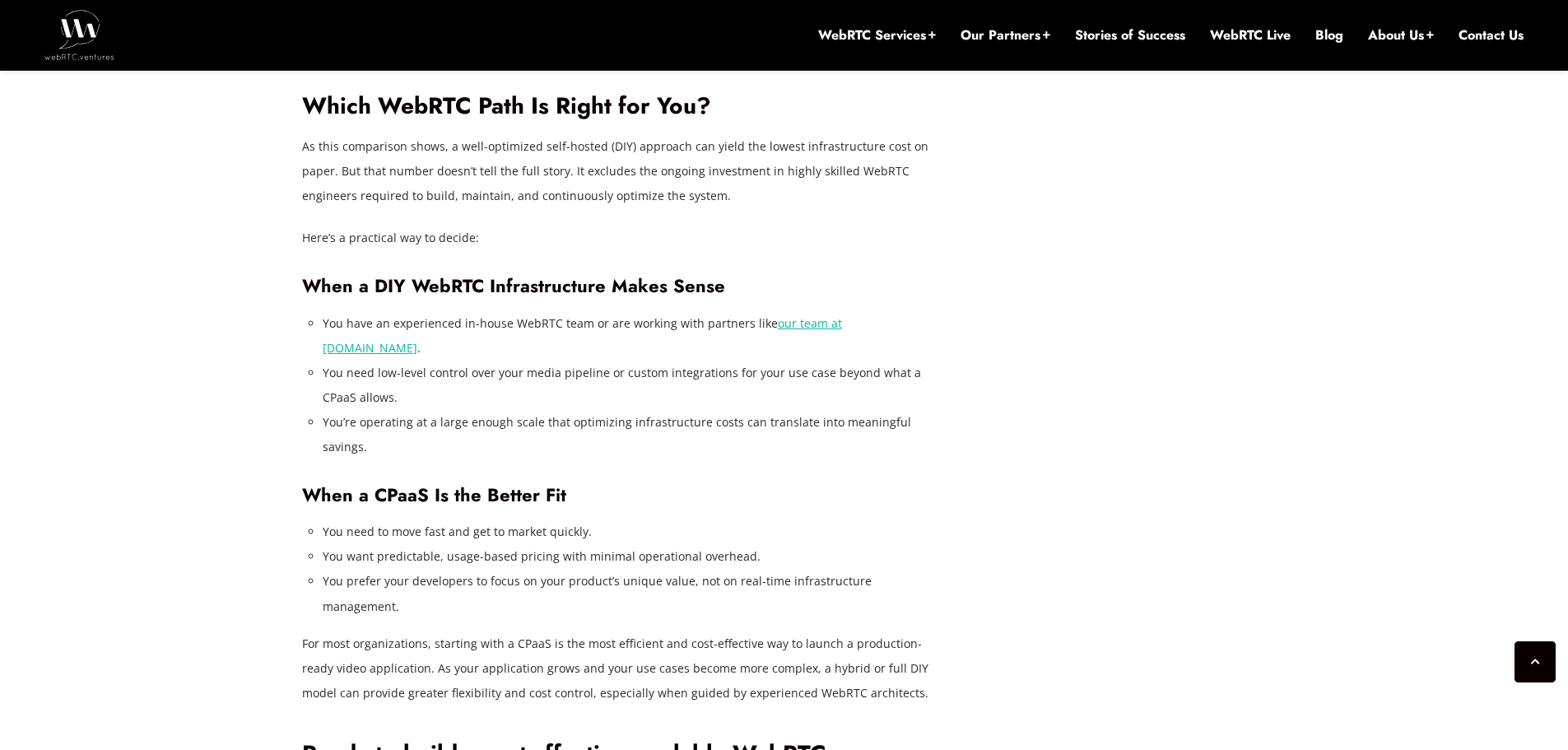
click at [395, 361] on li "You need low-level control over your media pipeline or custom integrations for …" at bounding box center [629, 386] width 613 height 50
click at [462, 361] on li "You need low-level control over your media pipeline or custom integrations for …" at bounding box center [629, 386] width 613 height 50
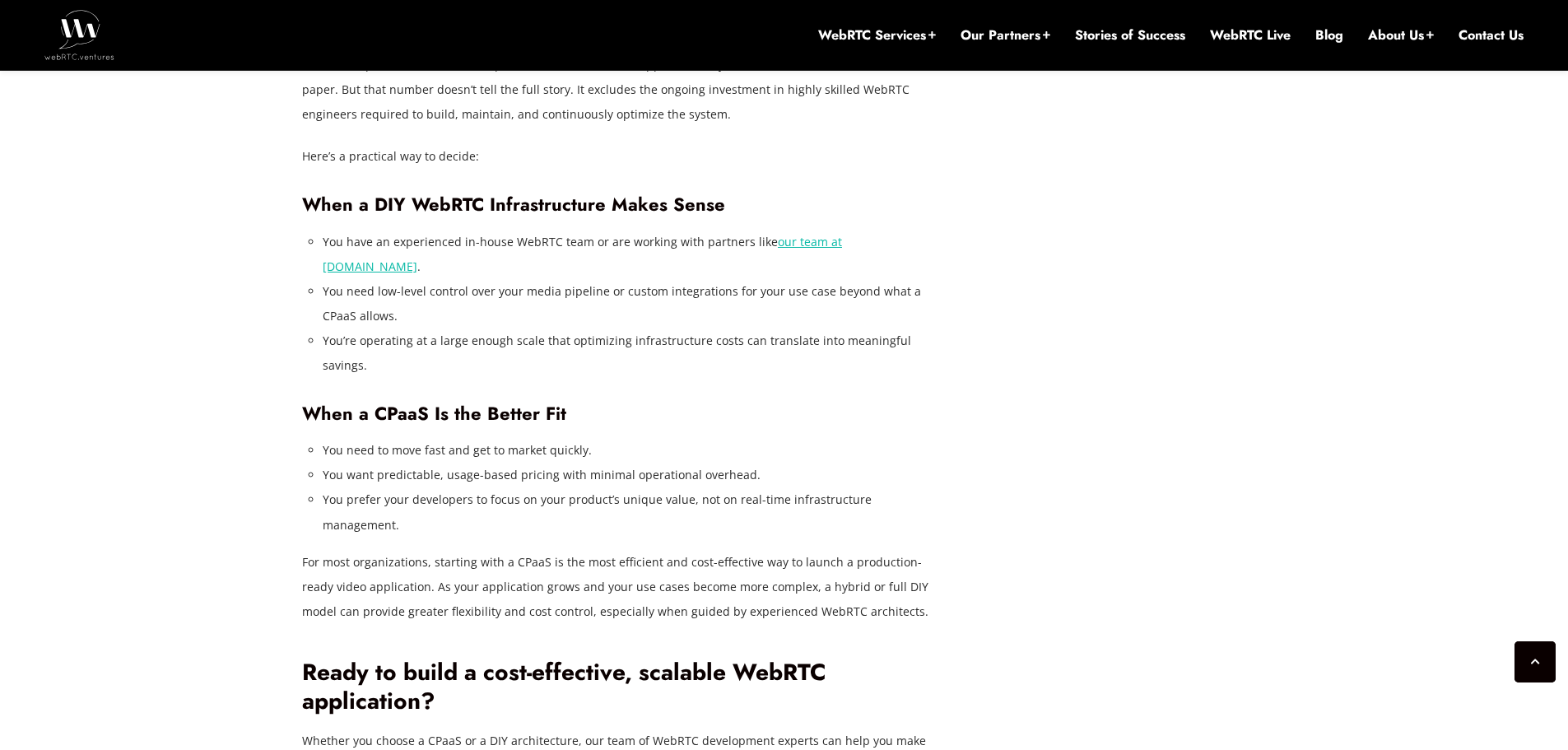
scroll to position [5651, 0]
click at [342, 486] on li "You prefer your developers to focus on your product’s unique value, not on real…" at bounding box center [629, 511] width 613 height 50
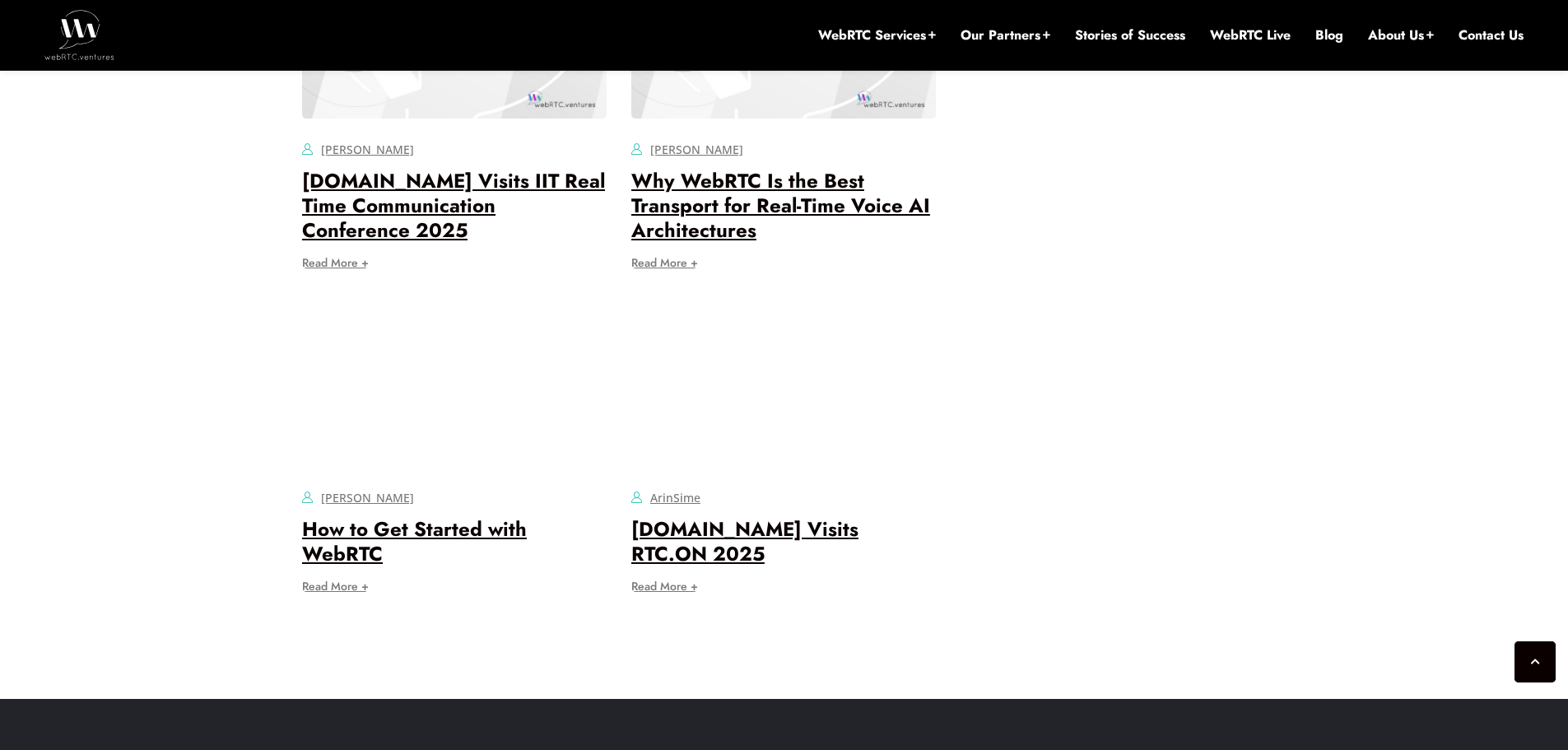
scroll to position [7218, 0]
